Goal: Task Accomplishment & Management: Use online tool/utility

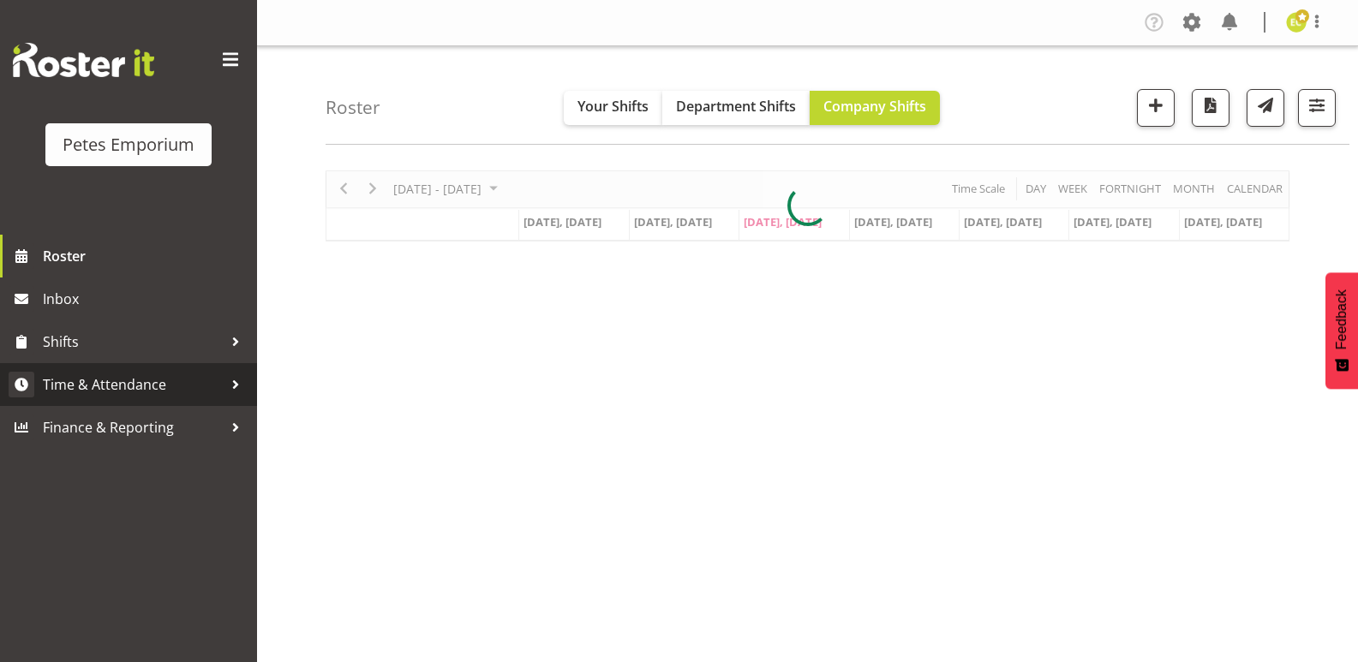
click at [128, 379] on span "Time & Attendance" at bounding box center [133, 385] width 180 height 26
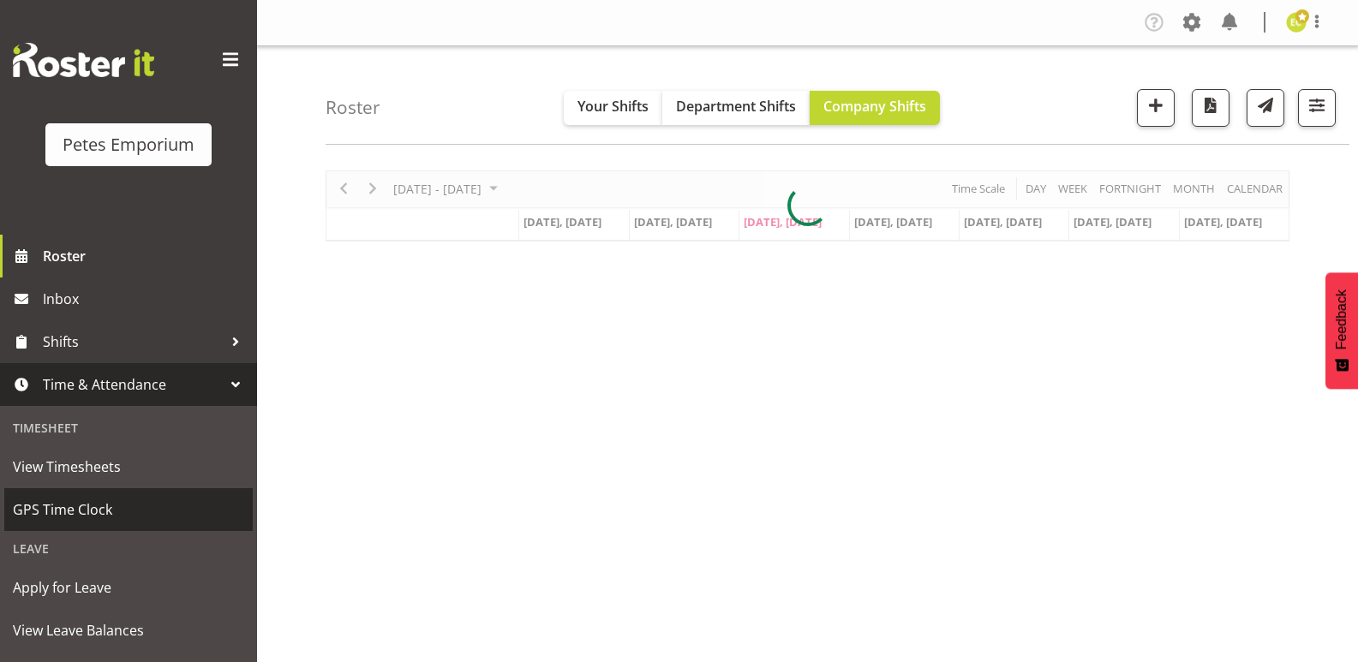
click at [42, 516] on span "GPS Time Clock" at bounding box center [128, 510] width 231 height 26
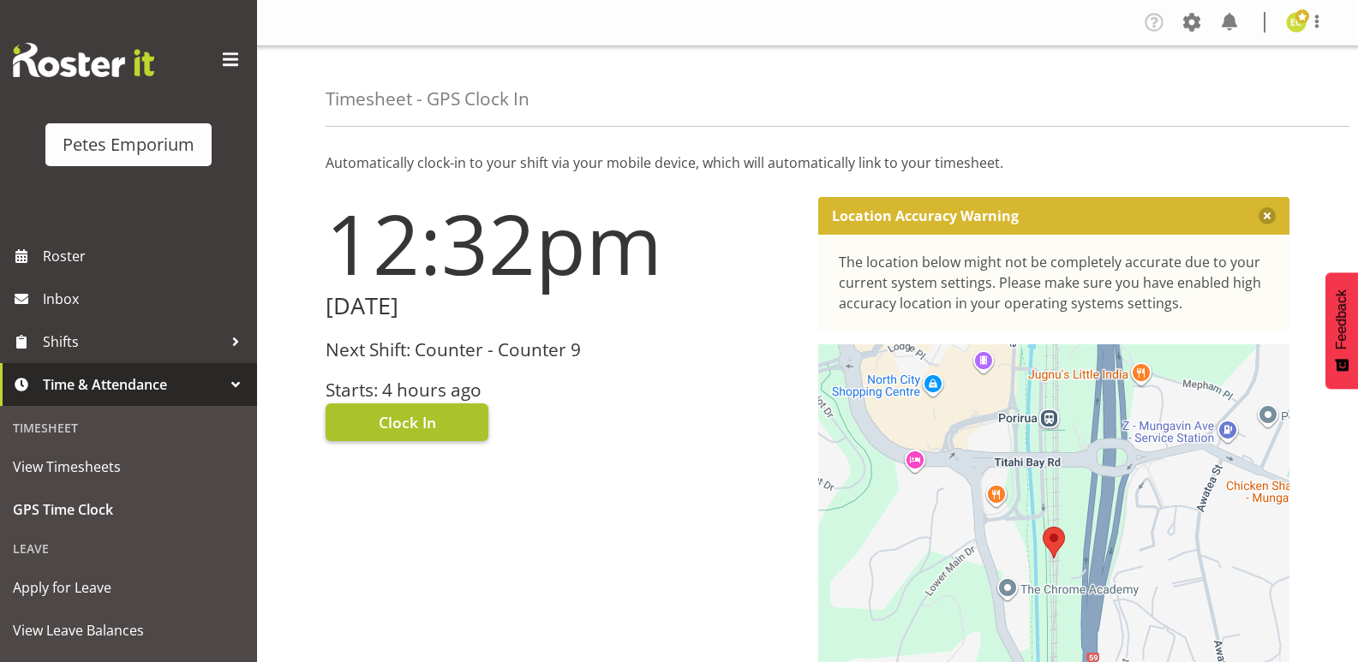
click at [395, 419] on span "Clock In" at bounding box center [407, 422] width 57 height 22
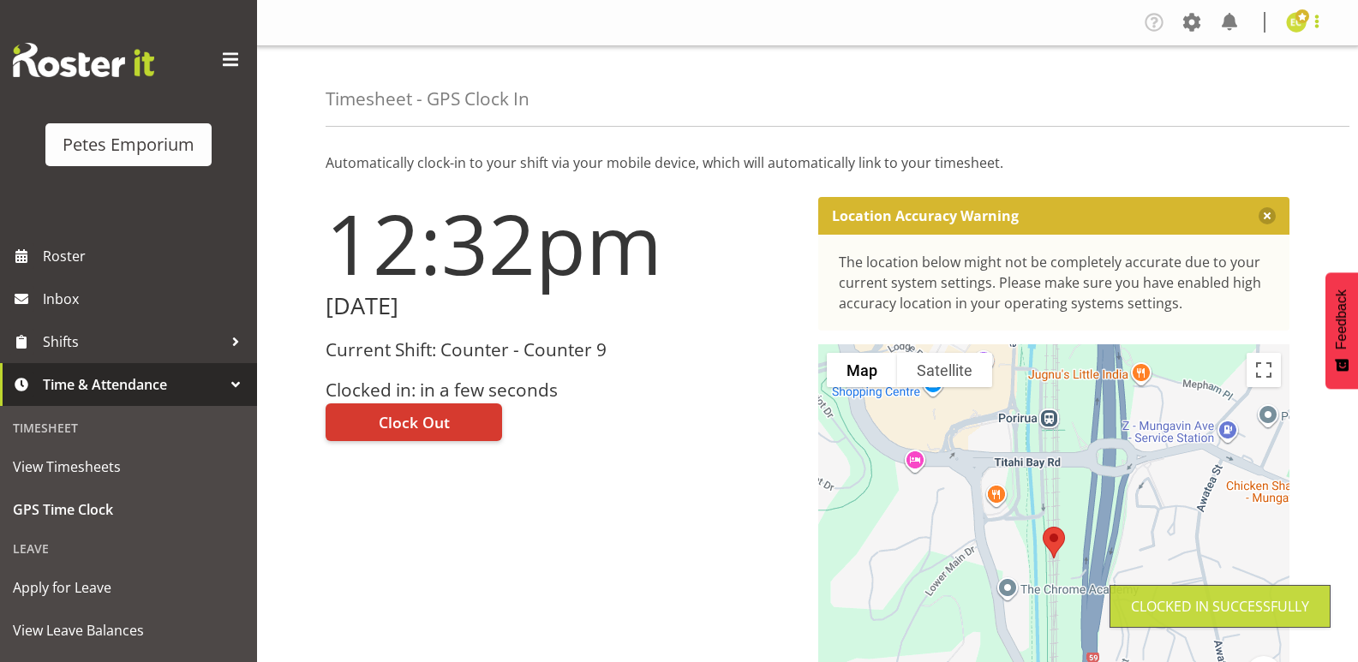
click at [1316, 15] on span at bounding box center [1316, 21] width 21 height 21
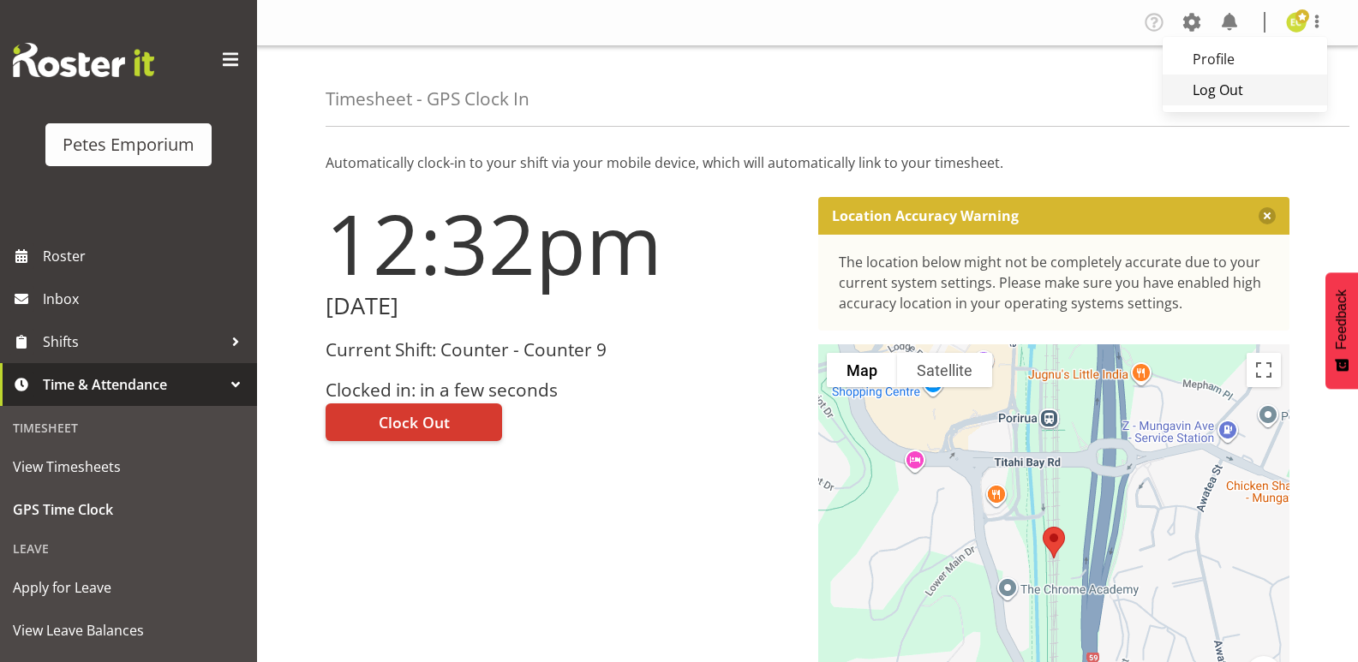
click at [1203, 90] on link "Log Out" at bounding box center [1244, 90] width 164 height 31
